Goal: Transaction & Acquisition: Book appointment/travel/reservation

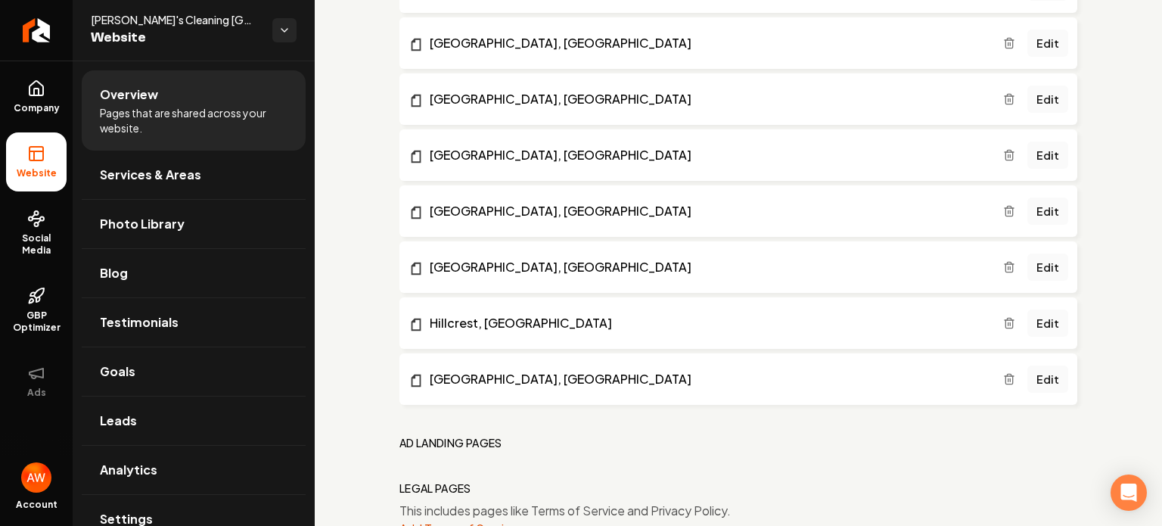
scroll to position [2295, 0]
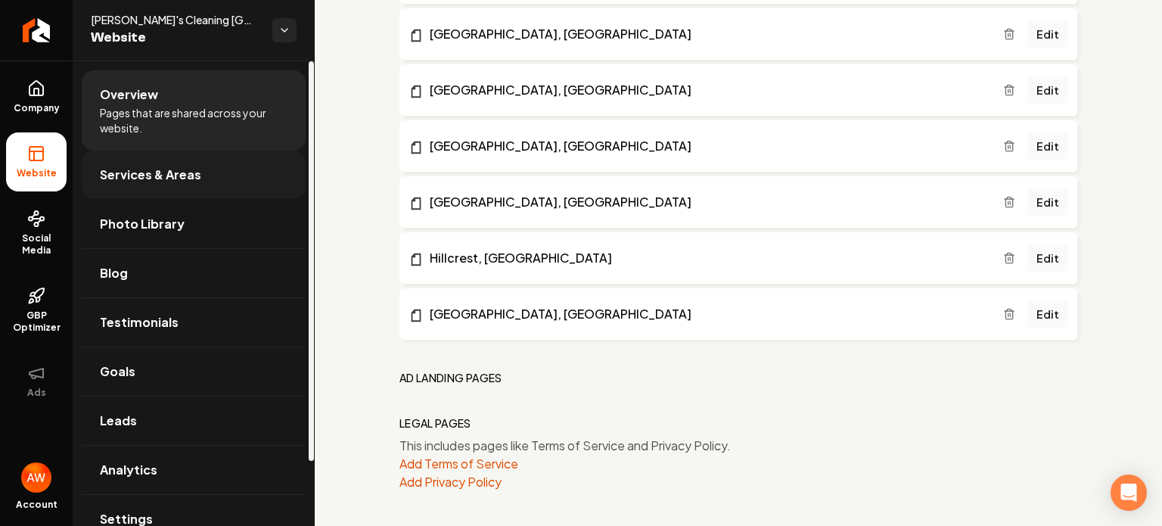
click at [179, 170] on span "Services & Areas" at bounding box center [150, 175] width 101 height 18
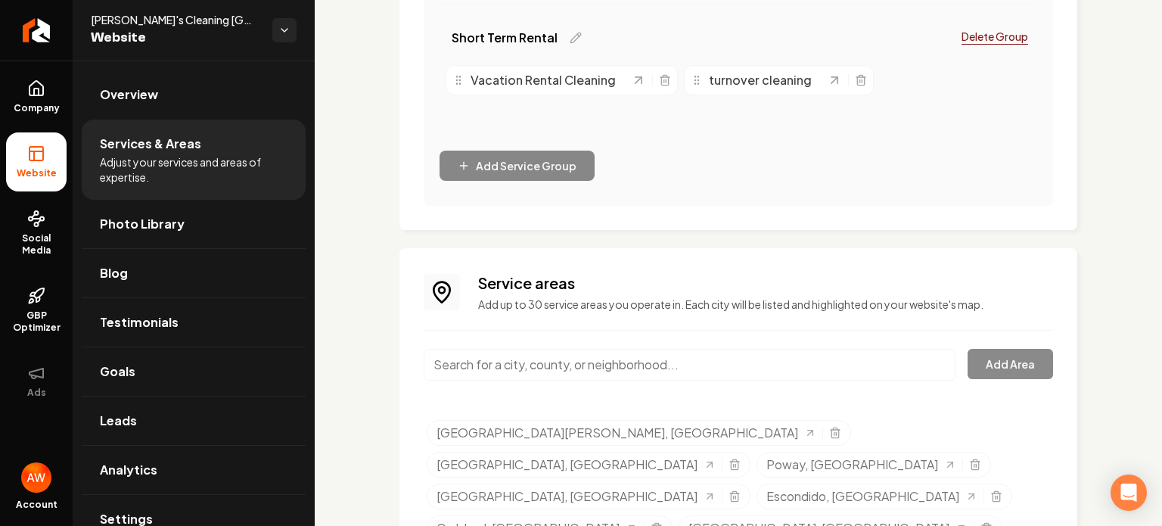
scroll to position [973, 0]
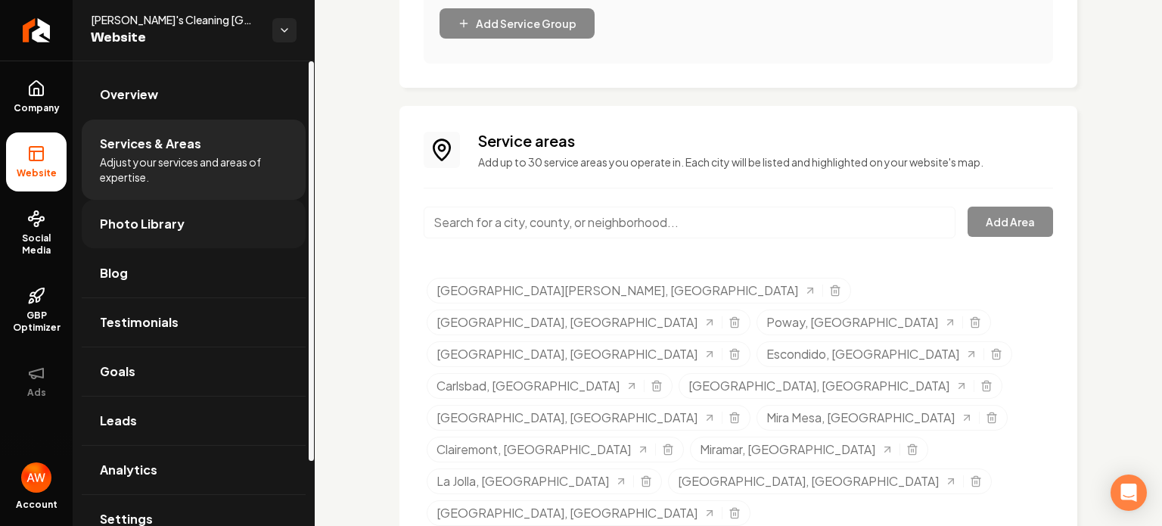
click at [170, 228] on span "Photo Library" at bounding box center [142, 224] width 85 height 18
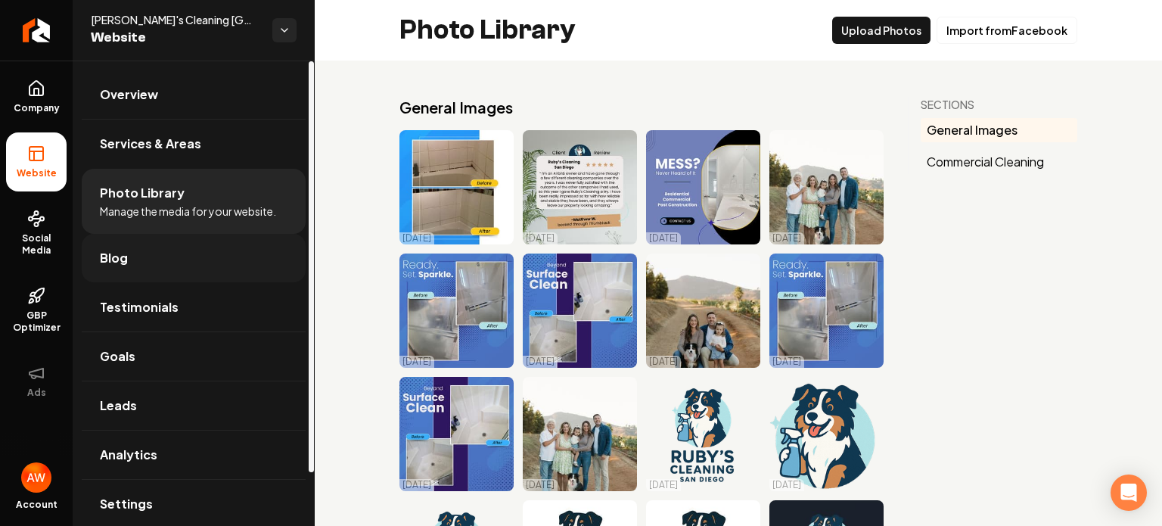
click at [167, 253] on link "Blog" at bounding box center [194, 258] width 224 height 48
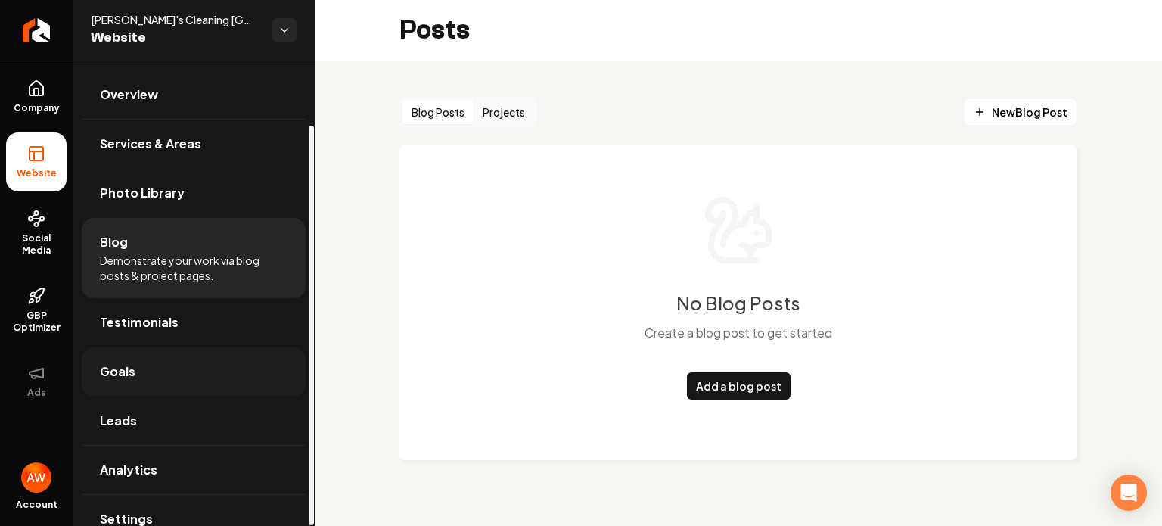
scroll to position [75, 0]
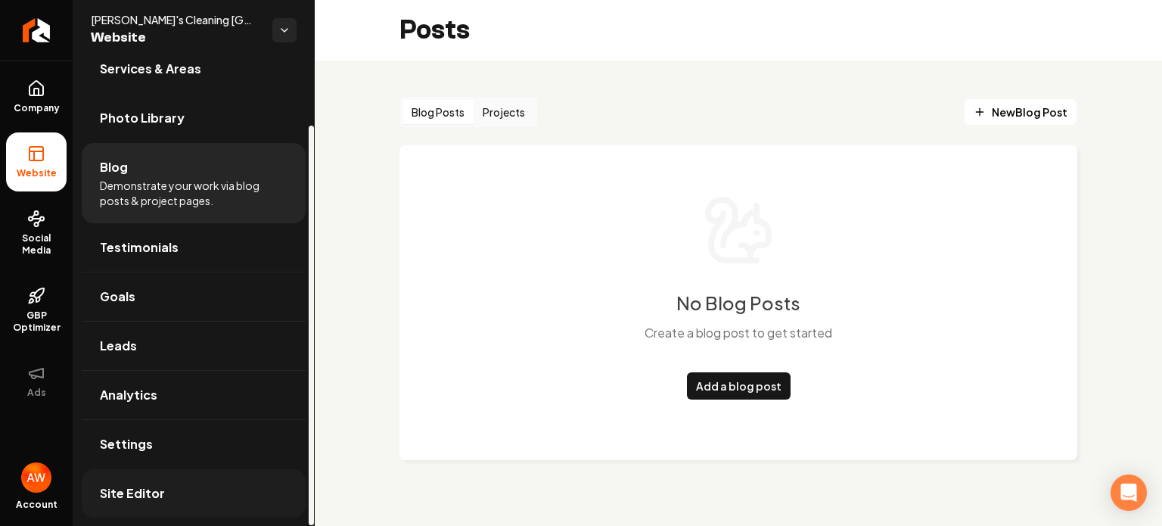
drag, startPoint x: 186, startPoint y: 373, endPoint x: 147, endPoint y: 497, distance: 130.1
click at [147, 497] on span "Site Editor" at bounding box center [132, 493] width 65 height 18
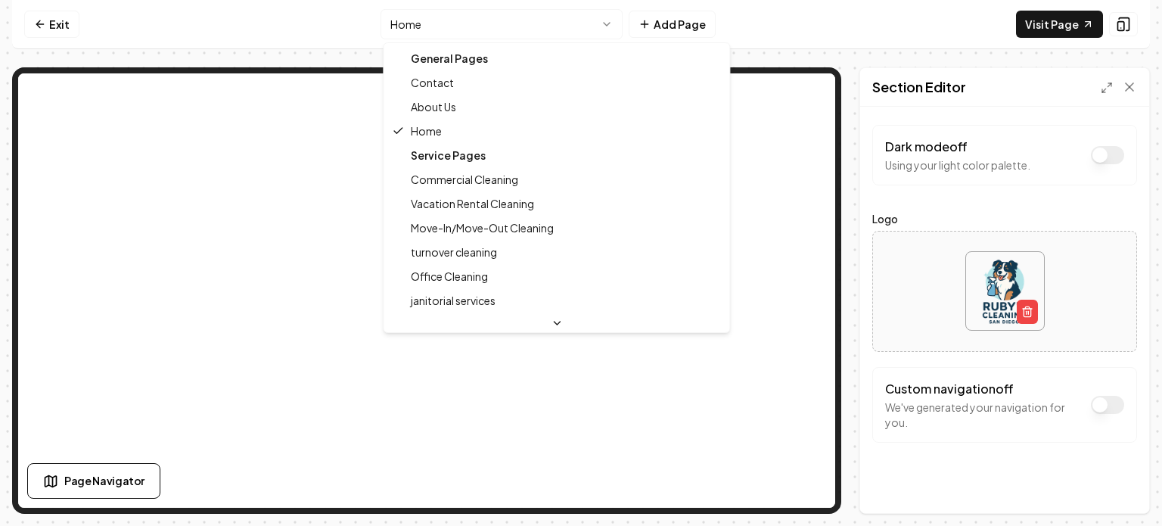
click at [605, 20] on html "Computer Required This feature is only available on a computer. Please switch t…" at bounding box center [581, 263] width 1162 height 526
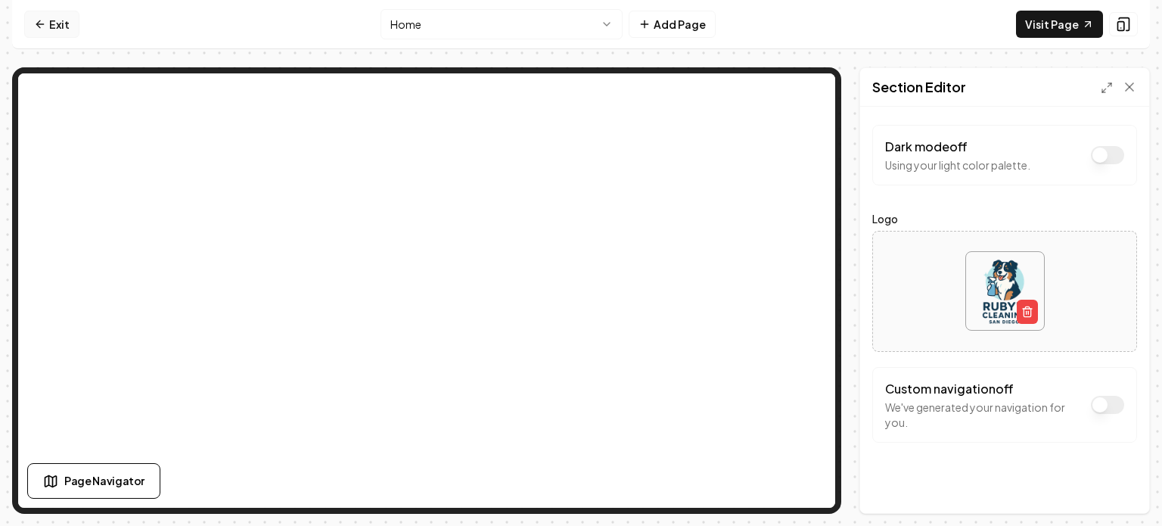
click at [53, 27] on link "Exit" at bounding box center [51, 24] width 55 height 27
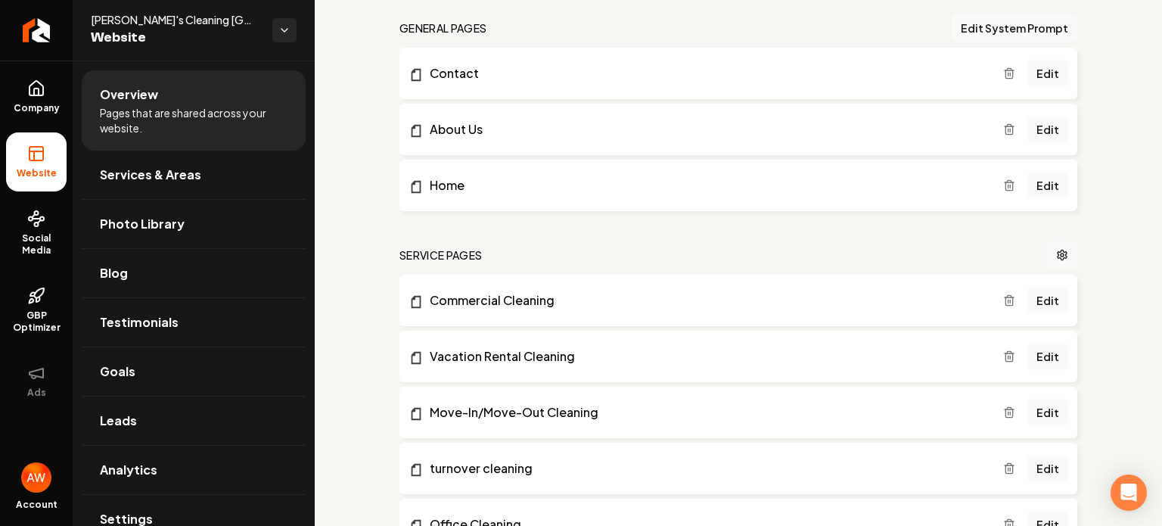
scroll to position [444, 0]
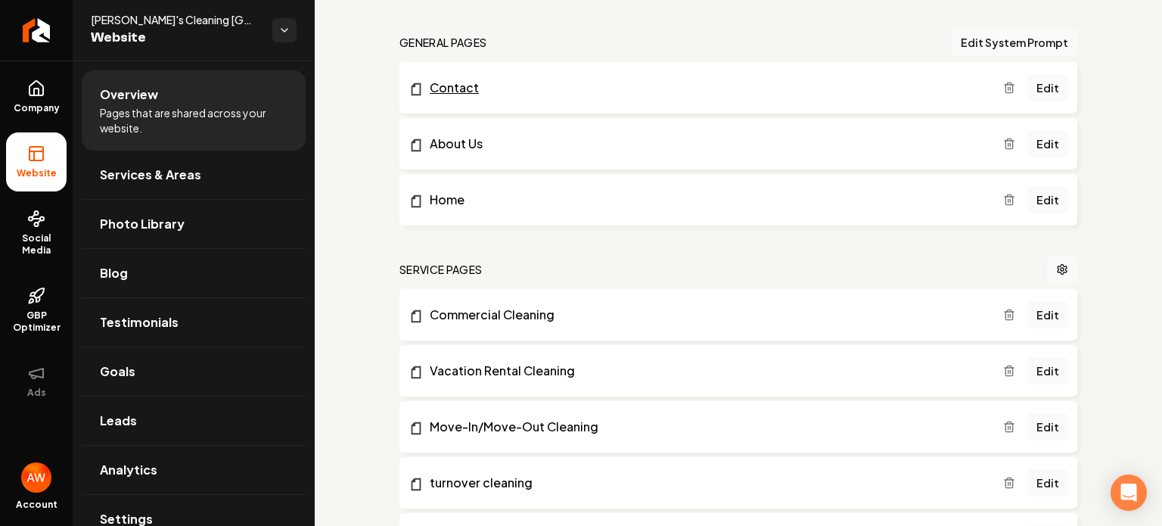
click at [740, 84] on link "Contact" at bounding box center [705, 88] width 594 height 18
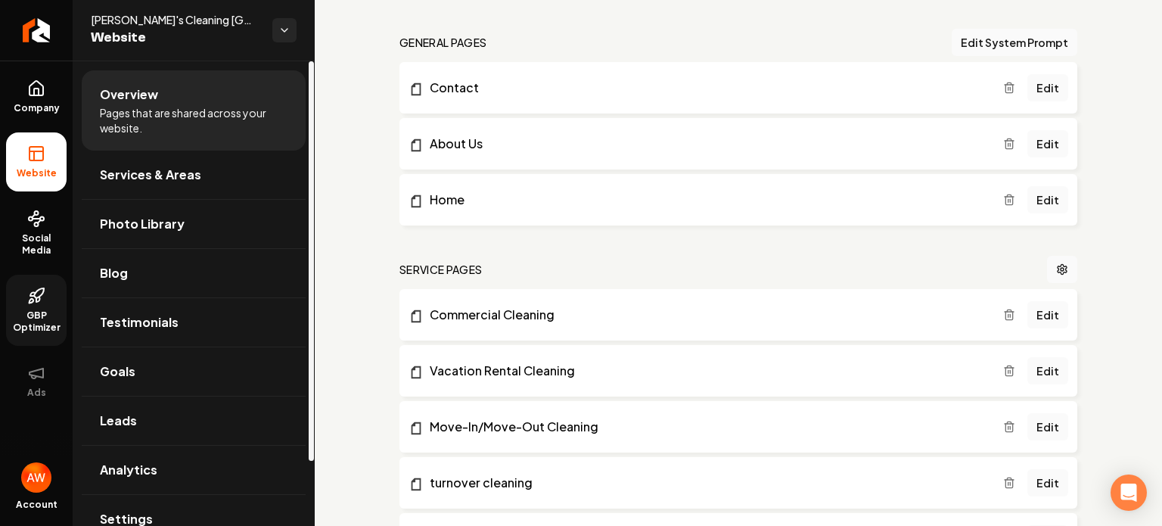
click at [55, 311] on span "GBP Optimizer" at bounding box center [36, 321] width 61 height 24
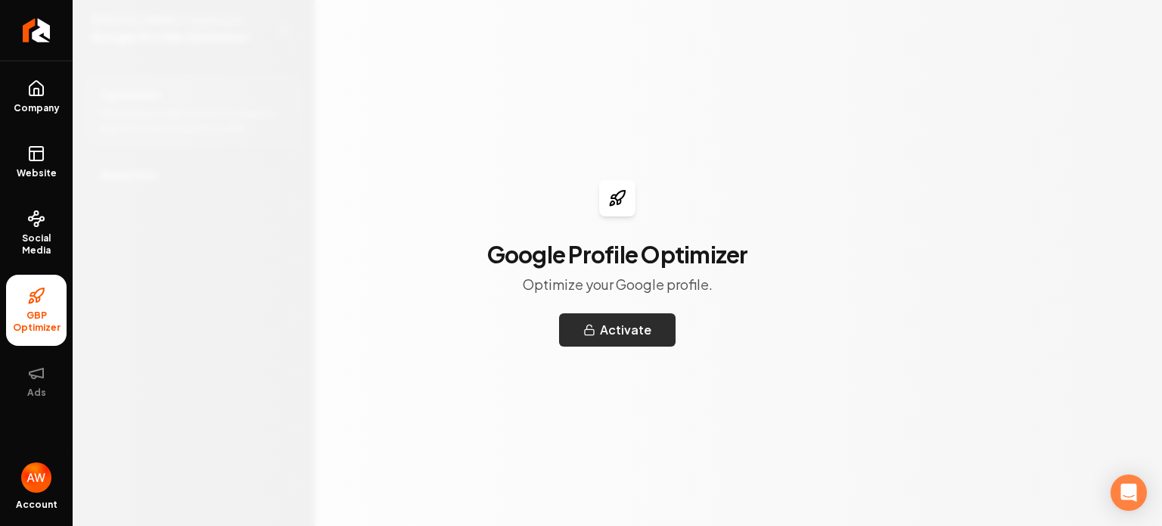
click at [601, 331] on button "Activate" at bounding box center [617, 329] width 116 height 33
click at [34, 384] on button "Ads" at bounding box center [36, 381] width 61 height 59
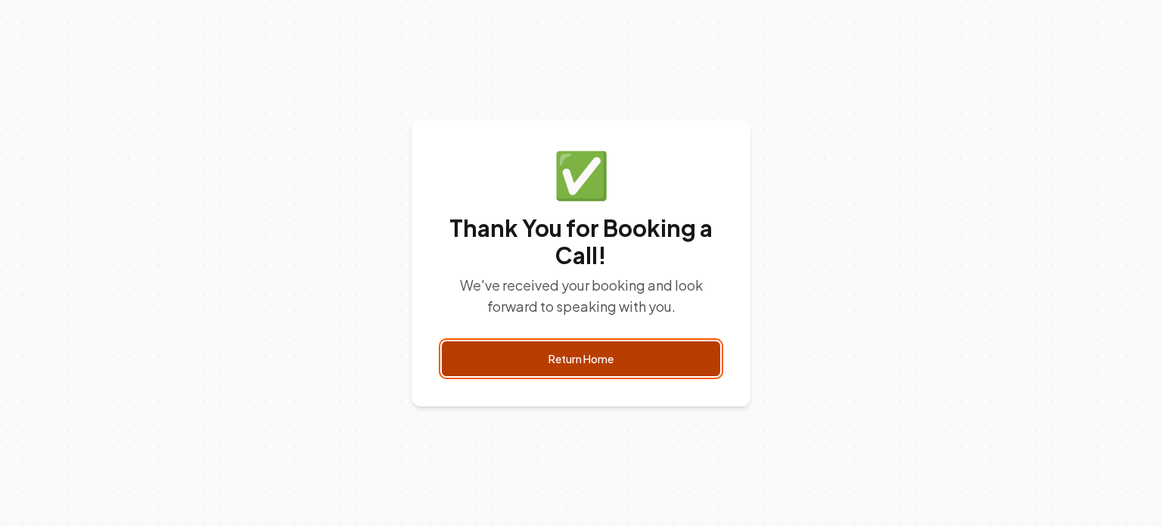
click at [632, 355] on link "Return Home" at bounding box center [581, 358] width 278 height 35
